Goal: Navigation & Orientation: Find specific page/section

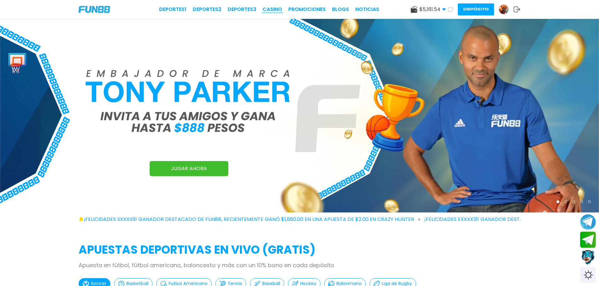
click at [274, 10] on link "CASINO" at bounding box center [271, 10] width 19 height 8
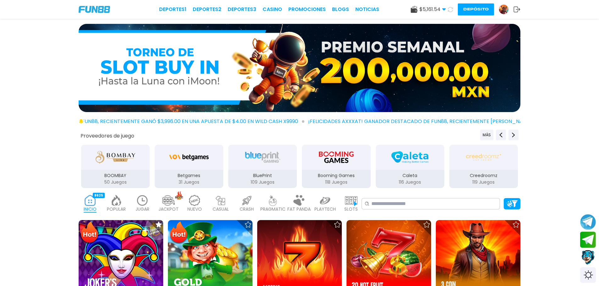
drag, startPoint x: 41, startPoint y: 185, endPoint x: 58, endPoint y: 235, distance: 52.3
click at [41, 185] on div "Proveedores de juego MÁS 1X2 GAMING 135 Juegos 3Oaks 77 Juegos Aspect 132 Juego…" at bounding box center [299, 159] width 599 height 59
